Goal: Transaction & Acquisition: Purchase product/service

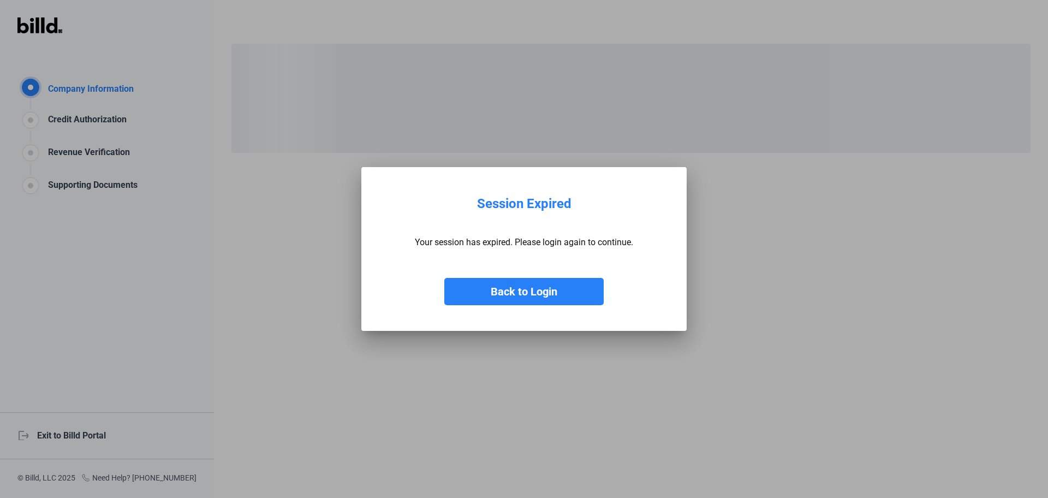
click at [515, 295] on button "Back to Login" at bounding box center [523, 291] width 159 height 27
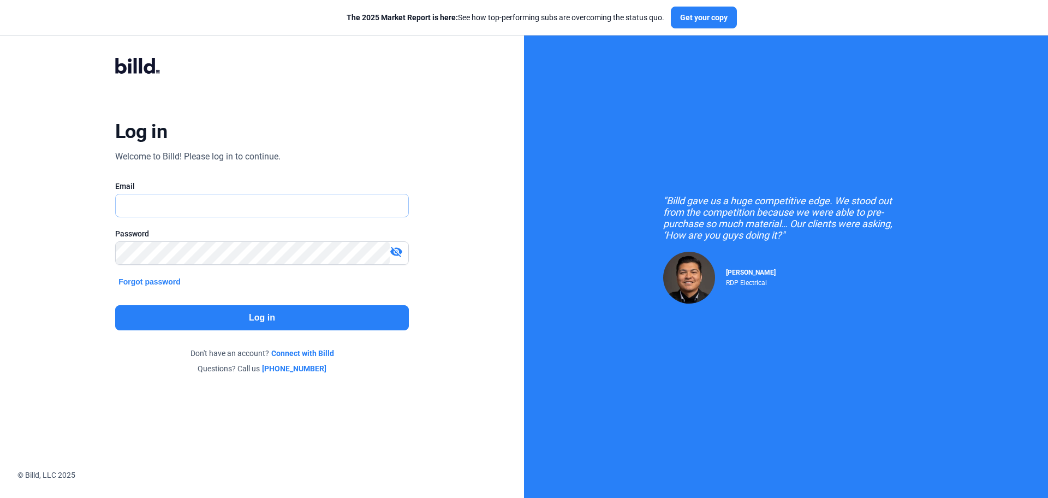
click at [177, 207] on input "text" at bounding box center [262, 205] width 293 height 22
click at [222, 211] on input "[EMAIL_ADDRESS][DOMAIN_NAME]" at bounding box center [262, 205] width 293 height 22
drag, startPoint x: 268, startPoint y: 209, endPoint x: 74, endPoint y: 156, distance: 200.9
click at [74, 156] on div "Log in Welcome to Billd! Please log in to continue. Email [EMAIL_ADDRESS][DOMAI…" at bounding box center [261, 216] width 377 height 358
type input "[EMAIL_ADDRESS][DOMAIN_NAME]"
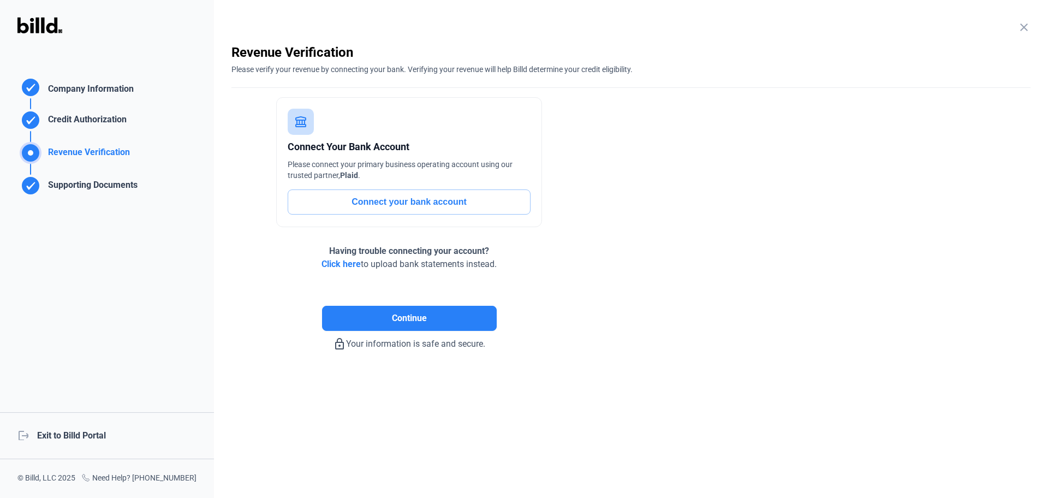
click at [87, 436] on div "logout Exit to Billd Portal" at bounding box center [107, 435] width 214 height 47
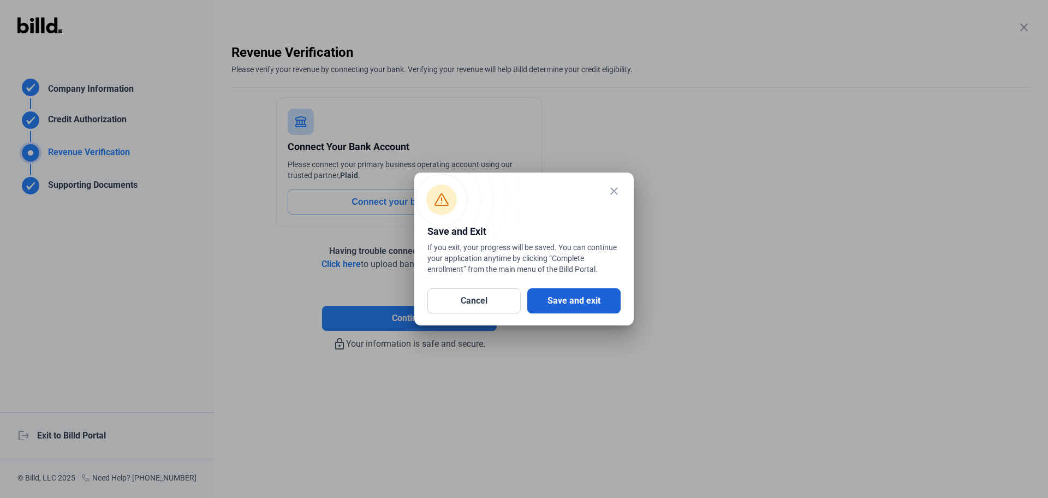
click at [563, 297] on button "Save and exit" at bounding box center [573, 300] width 93 height 25
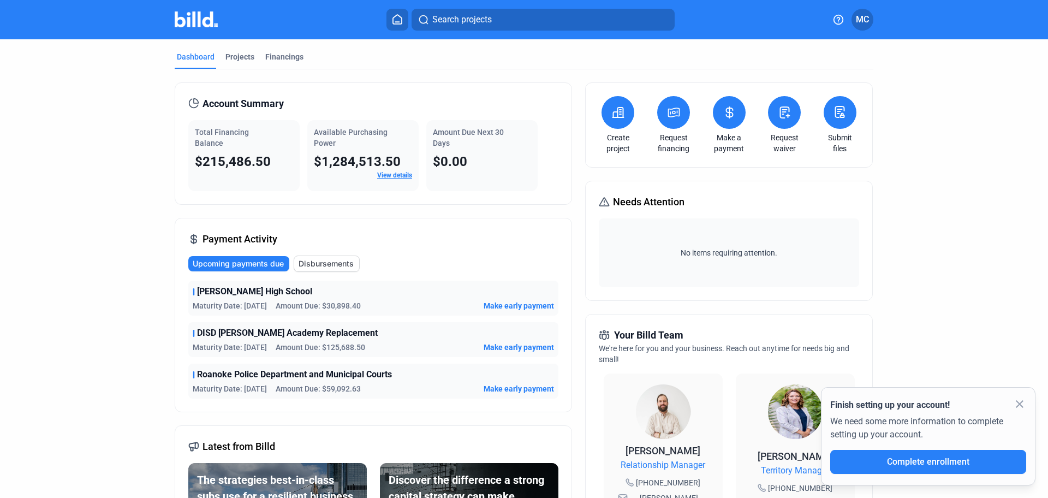
click at [265, 265] on span "Upcoming payments due" at bounding box center [238, 263] width 91 height 11
click at [279, 60] on div "Financings" at bounding box center [284, 56] width 38 height 11
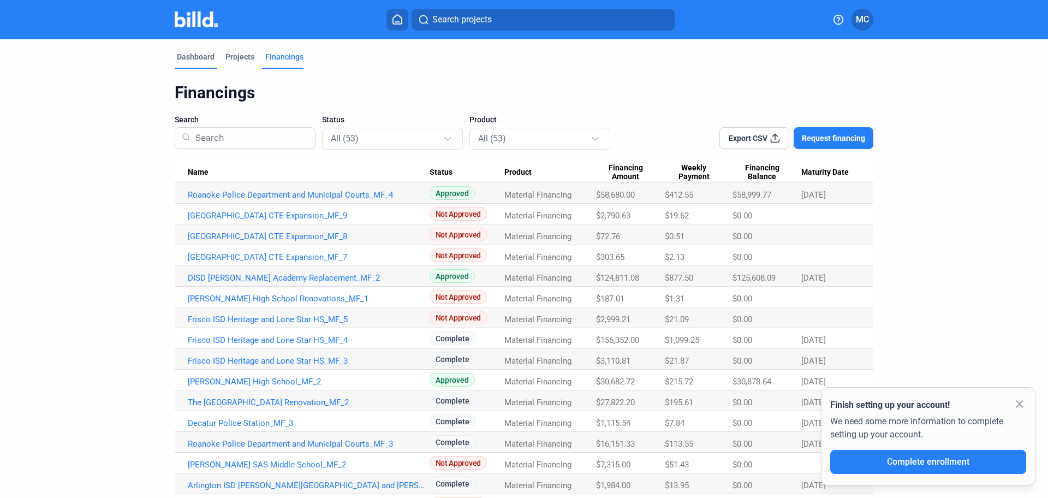
click at [207, 56] on div "Dashboard" at bounding box center [196, 56] width 38 height 11
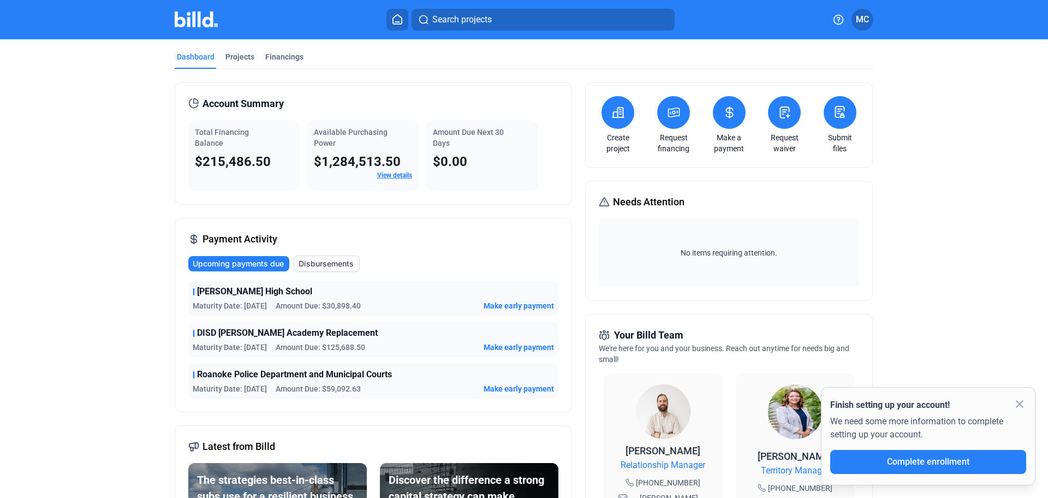
click at [536, 304] on span "Make early payment" at bounding box center [519, 305] width 70 height 11
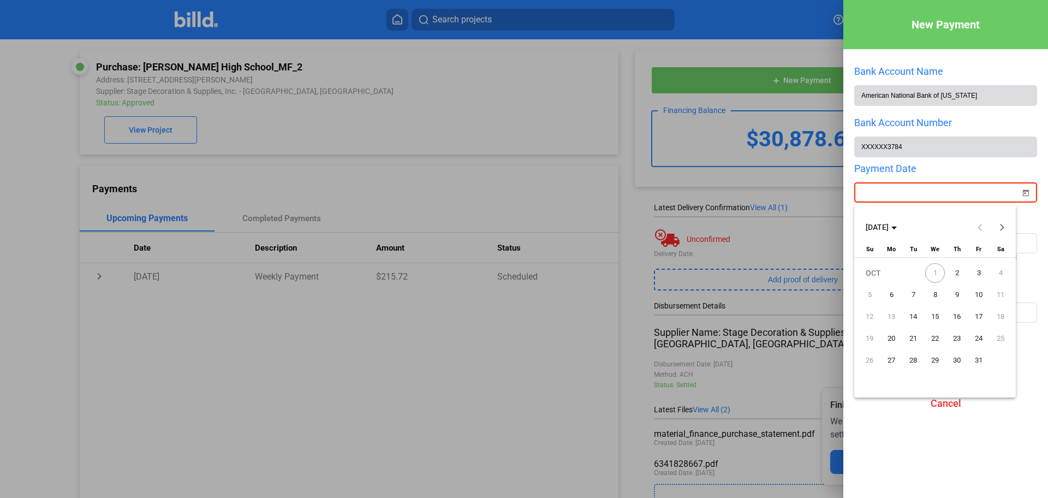
click at [960, 197] on div "New Payment Bank Account Name American National Bank of [US_STATE] Bank Account…" at bounding box center [524, 249] width 1048 height 498
click at [937, 271] on span "1" at bounding box center [935, 273] width 20 height 20
click at [960, 272] on span "2" at bounding box center [957, 273] width 20 height 20
type input "[DATE]"
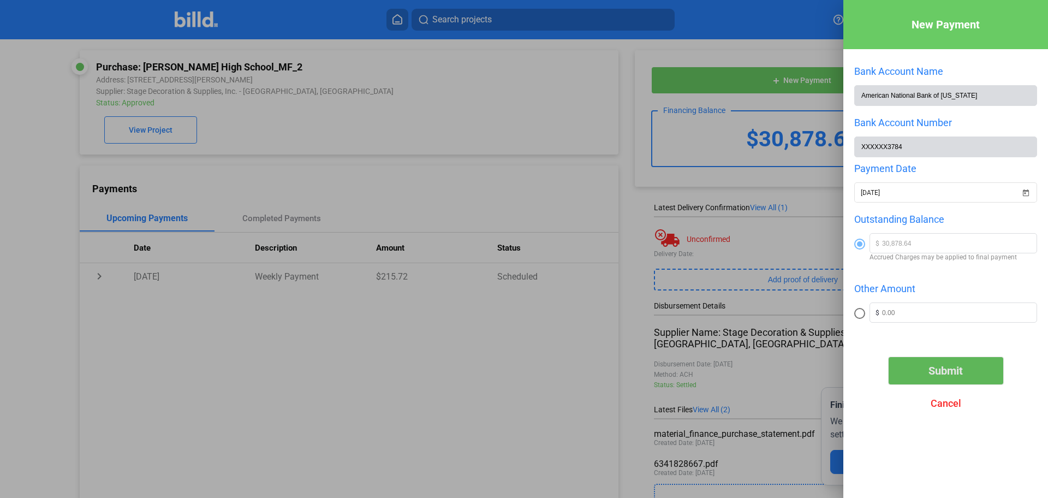
click at [963, 368] on span "Submit" at bounding box center [946, 370] width 34 height 13
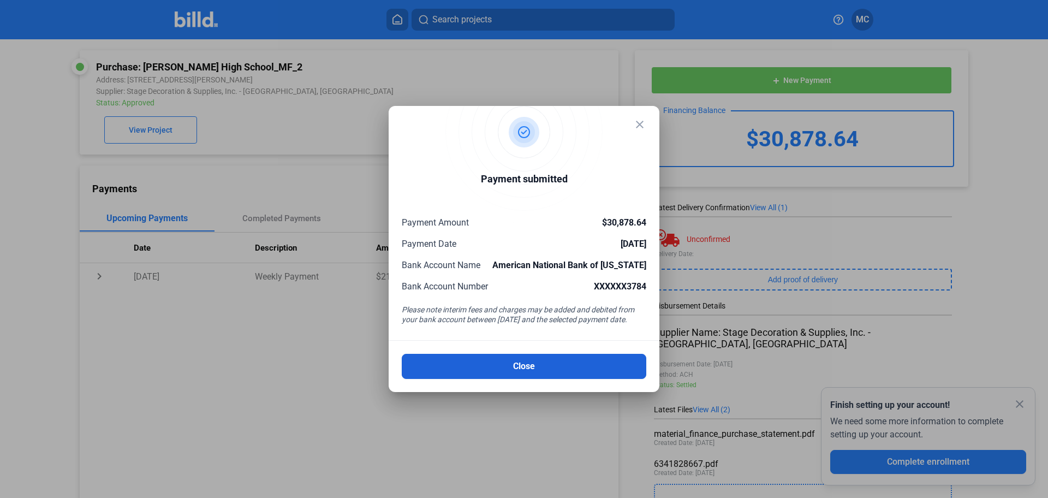
click at [528, 368] on button "Close" at bounding box center [524, 366] width 245 height 25
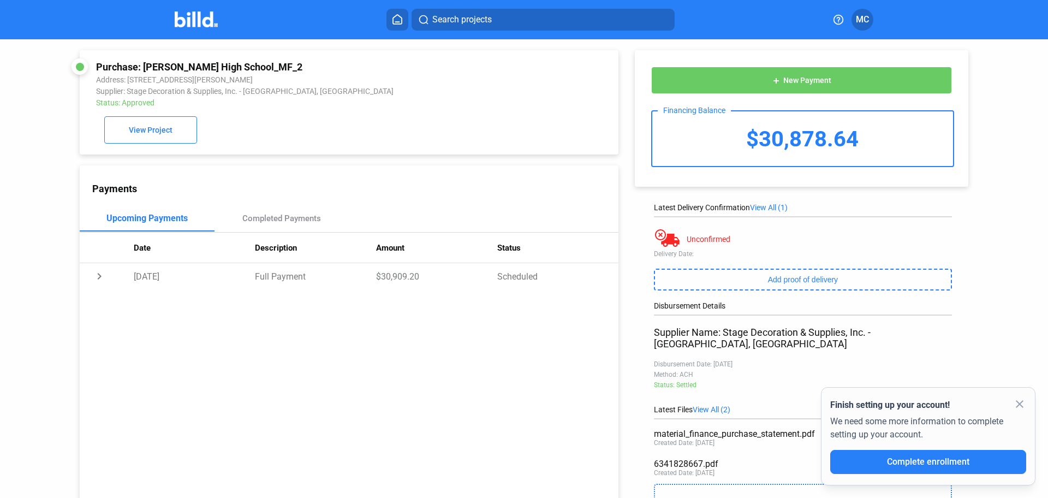
click at [523, 387] on div "Payments Upcoming Payments Completed Payments Date Description Amount Status ch…" at bounding box center [349, 337] width 539 height 345
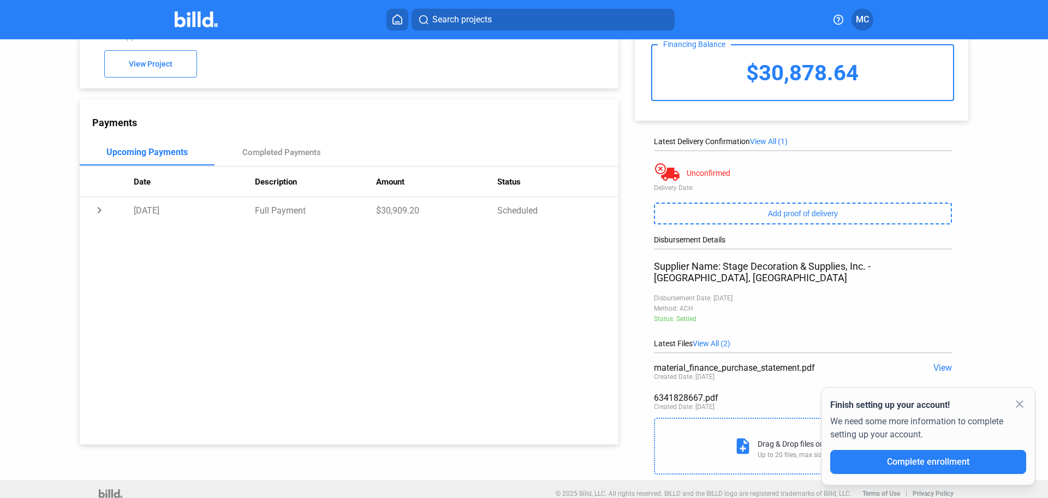
click at [979, 265] on div "add New Payment Financing Balance $30,878.64 Latest Delivery Confirmation View …" at bounding box center [807, 226] width 377 height 507
click at [548, 320] on div "Payments Upcoming Payments Completed Payments Date Description Amount Status ch…" at bounding box center [349, 271] width 539 height 345
click at [1012, 285] on div "Purchase: [PERSON_NAME] High School_MF_2 Address: [STREET_ADDRESS][PERSON_NAME]…" at bounding box center [524, 226] width 1048 height 507
click at [1018, 406] on mat-icon "close" at bounding box center [1019, 403] width 13 height 13
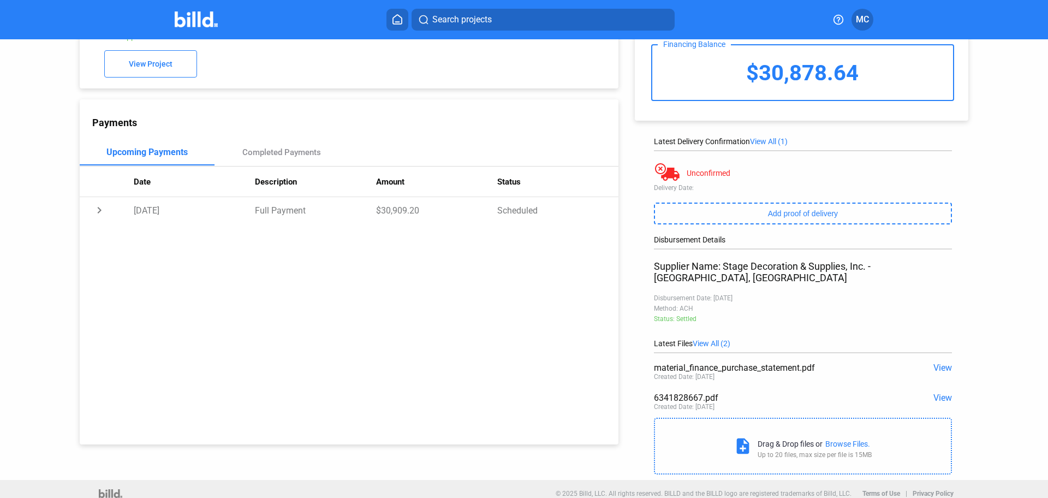
click at [943, 393] on span "View" at bounding box center [943, 398] width 19 height 10
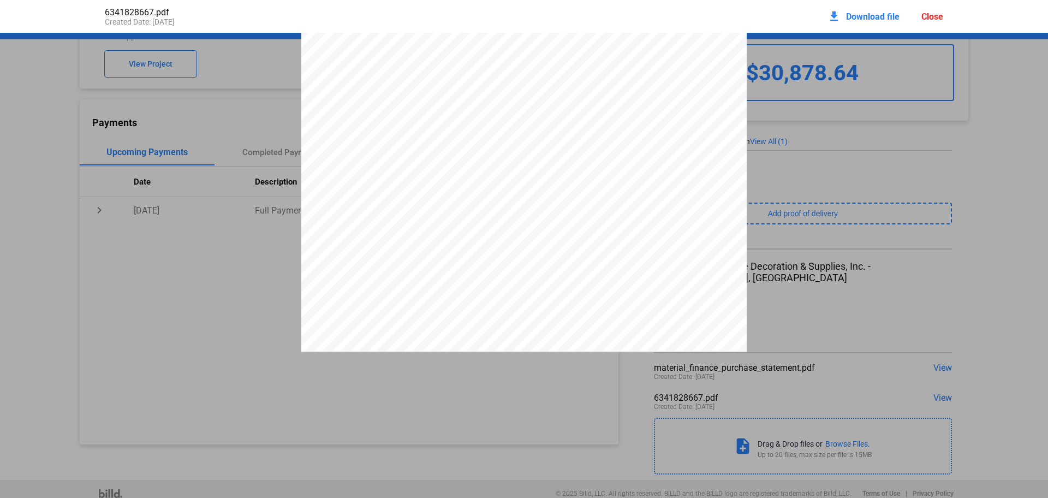
scroll to position [0, 0]
click at [936, 17] on div "Close" at bounding box center [933, 16] width 22 height 10
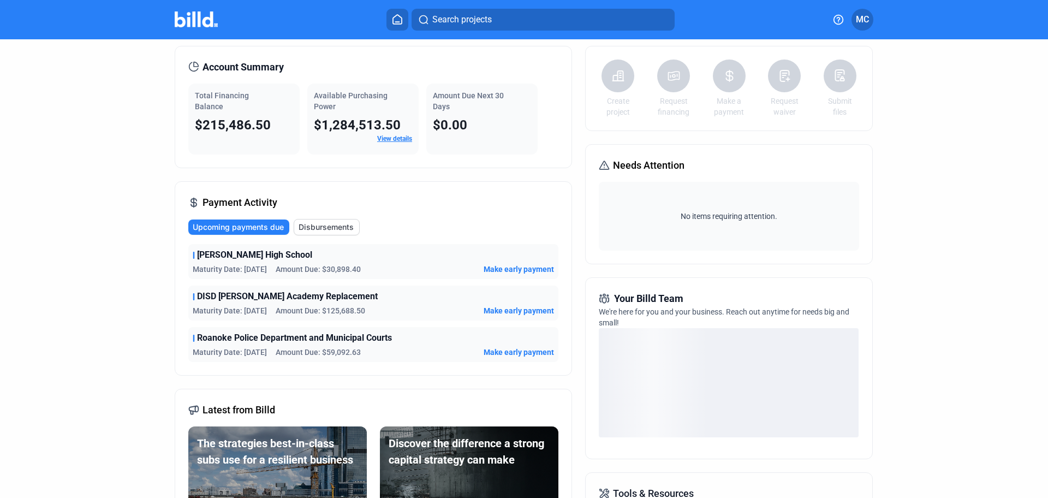
scroll to position [68, 0]
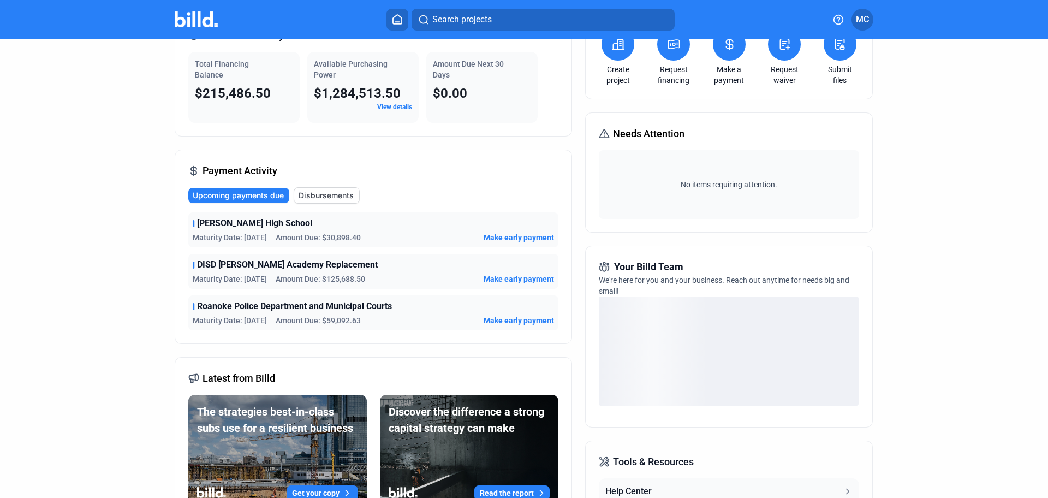
click at [502, 276] on span "Make early payment" at bounding box center [519, 279] width 70 height 11
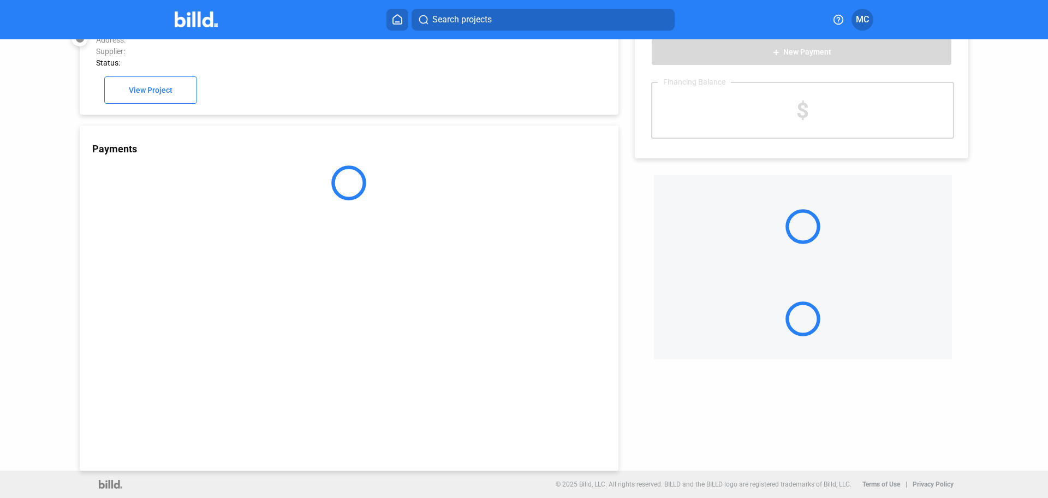
scroll to position [30, 0]
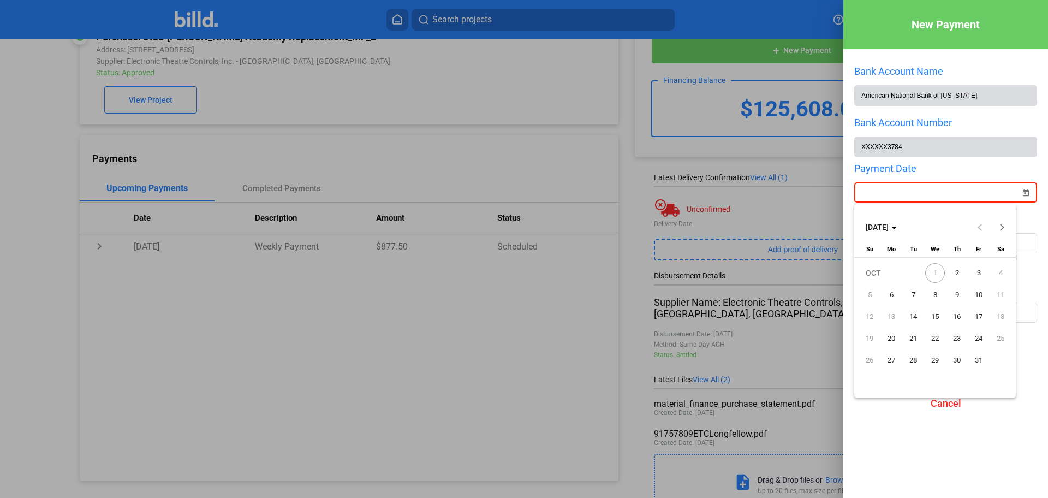
click at [956, 187] on div "New Payment Bank Account Name American National Bank of [US_STATE] Bank Account…" at bounding box center [524, 249] width 1048 height 498
click at [955, 274] on span "2" at bounding box center [957, 273] width 20 height 20
type input "[DATE]"
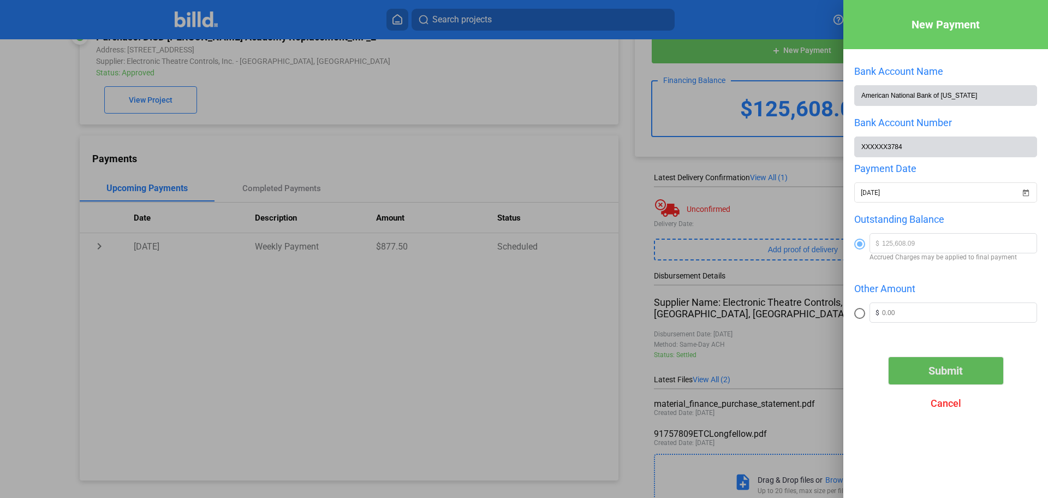
click at [957, 375] on span "Submit" at bounding box center [946, 370] width 34 height 13
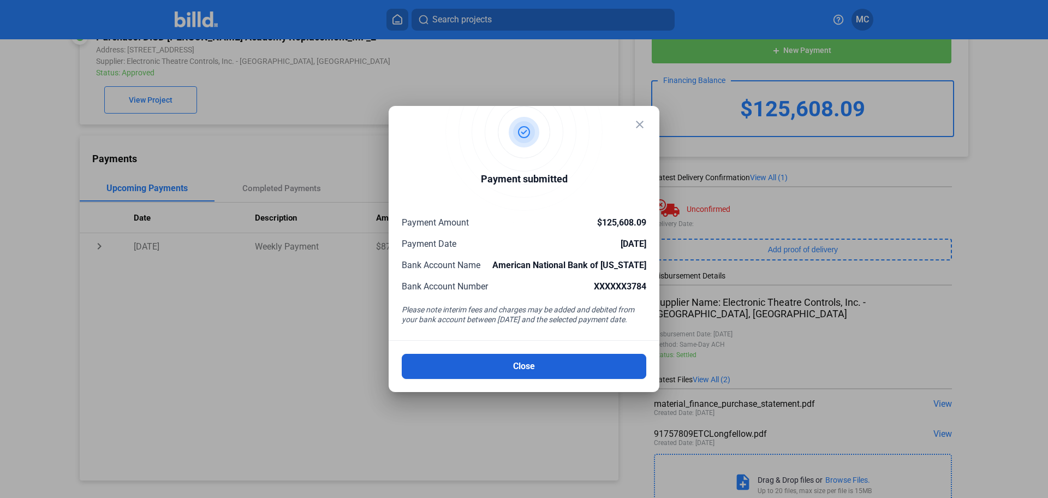
click at [587, 360] on button "Close" at bounding box center [524, 366] width 245 height 25
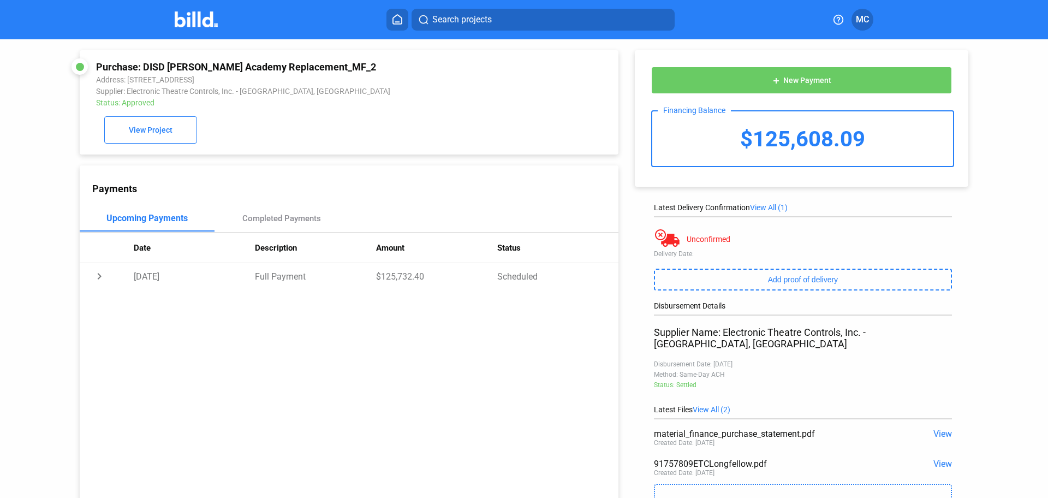
scroll to position [66, 0]
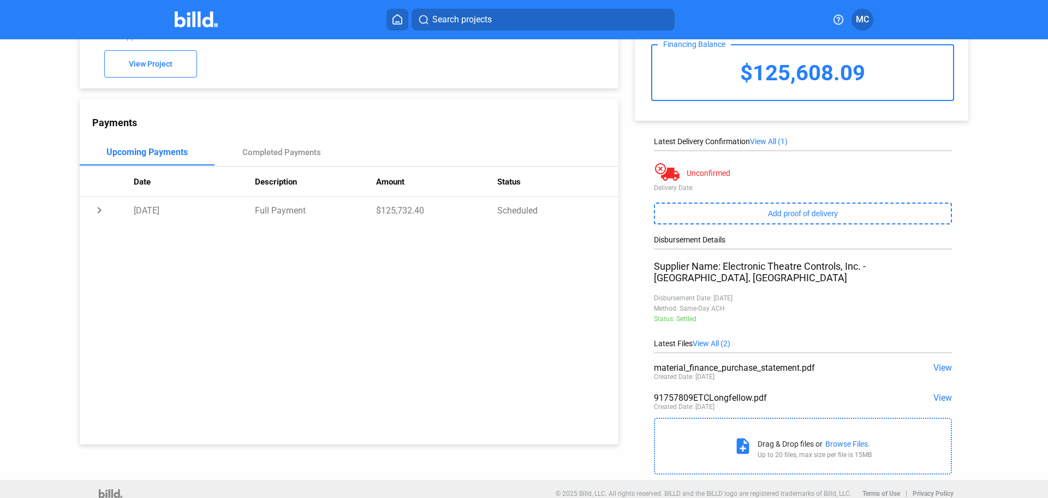
click at [938, 393] on span "View" at bounding box center [943, 398] width 19 height 10
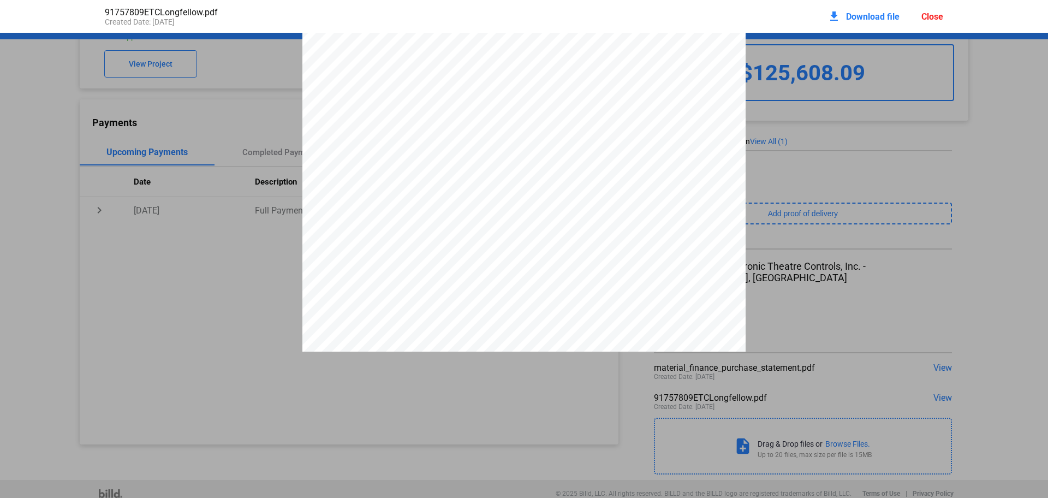
scroll to position [0, 0]
click at [932, 12] on div "Close" at bounding box center [933, 16] width 22 height 10
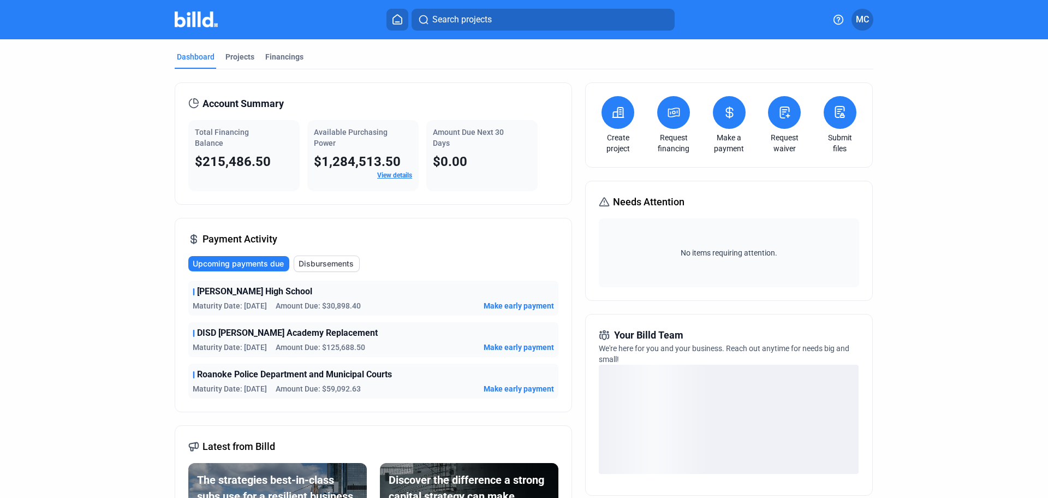
click at [521, 385] on span "Make early payment" at bounding box center [519, 388] width 70 height 11
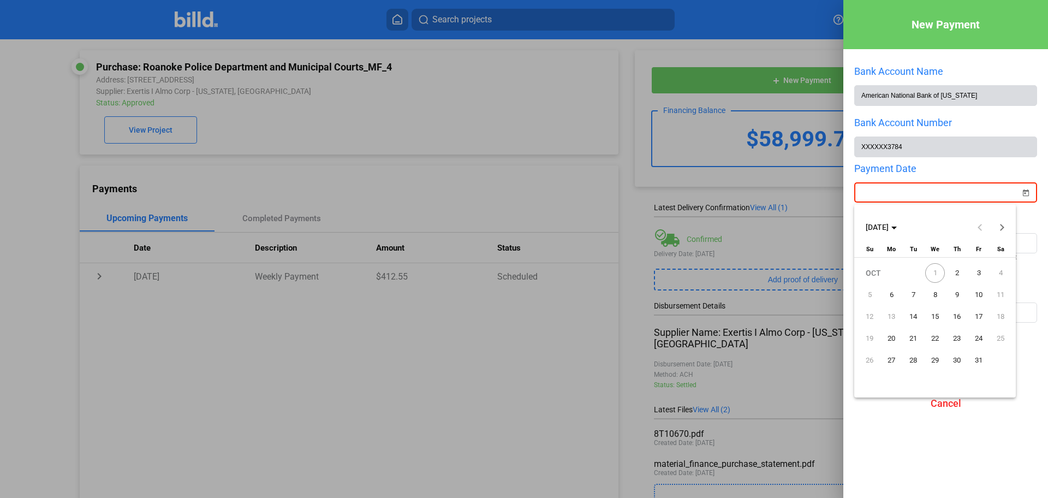
click at [954, 195] on div "New Payment Bank Account Name American National Bank of [US_STATE] Bank Account…" at bounding box center [524, 249] width 1048 height 498
click at [954, 273] on span "2" at bounding box center [957, 273] width 20 height 20
type input "[DATE]"
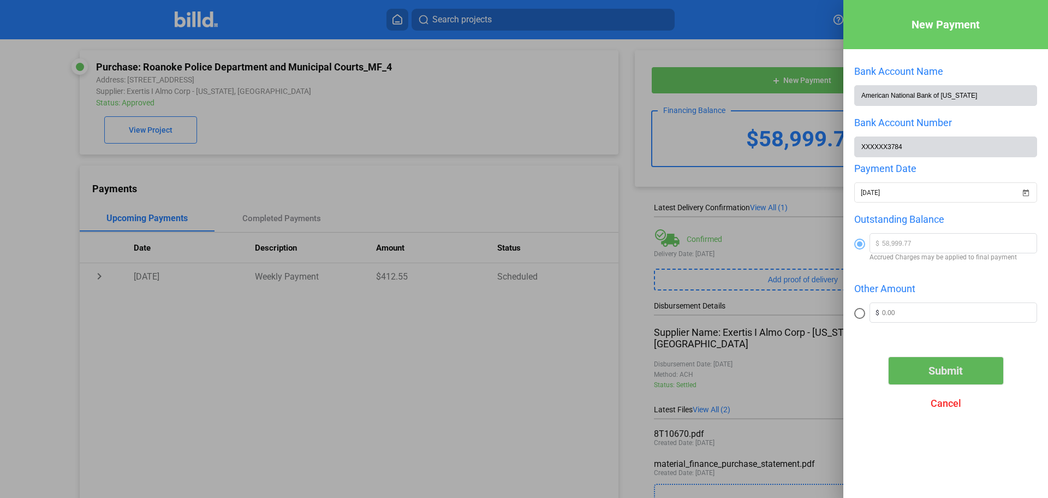
click at [934, 377] on span "Submit" at bounding box center [946, 370] width 34 height 13
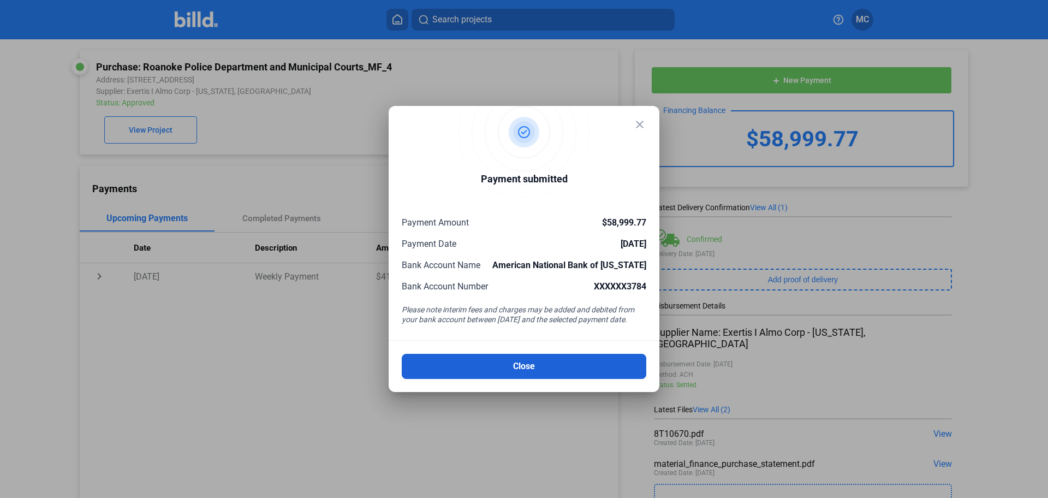
click at [540, 361] on button "Close" at bounding box center [524, 366] width 245 height 25
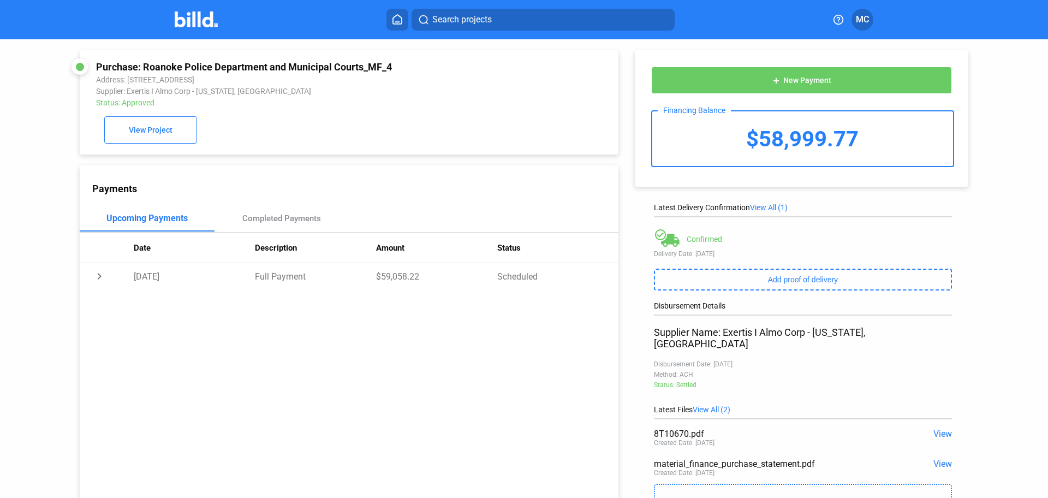
click at [940, 429] on span "View" at bounding box center [943, 434] width 19 height 10
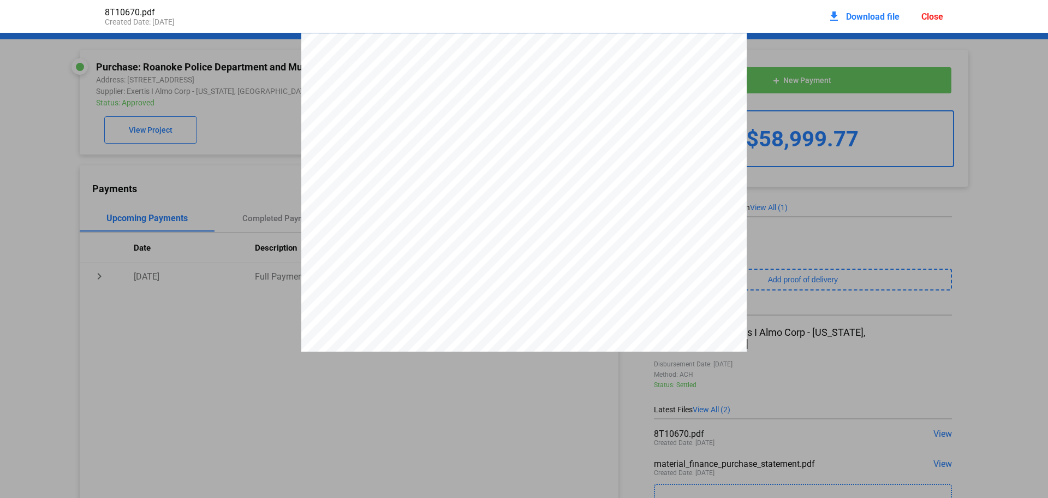
scroll to position [68, 0]
click at [935, 17] on div "Close" at bounding box center [933, 16] width 22 height 10
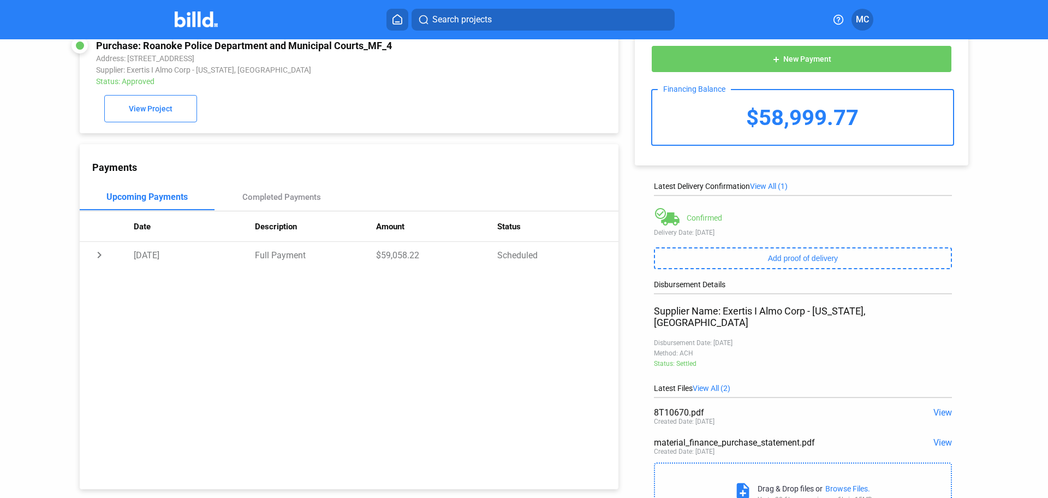
scroll to position [0, 0]
